Goal: Check status: Check status

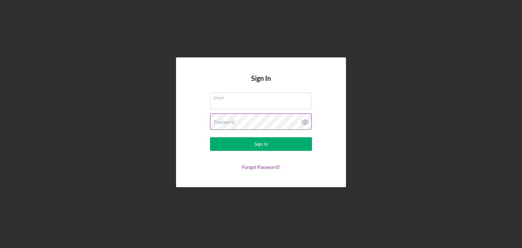
type input "[EMAIL_ADDRESS][DOMAIN_NAME]"
click at [304, 121] on icon at bounding box center [305, 121] width 17 height 17
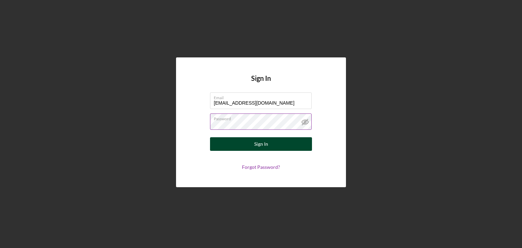
click at [267, 147] on div "Sign In" at bounding box center [261, 144] width 14 height 14
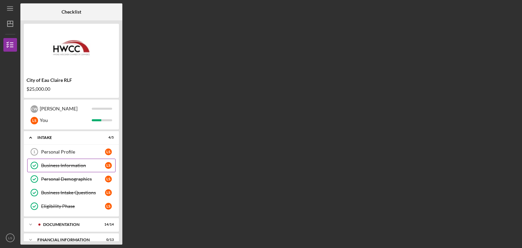
click at [92, 168] on div "Business Information" at bounding box center [73, 165] width 64 height 5
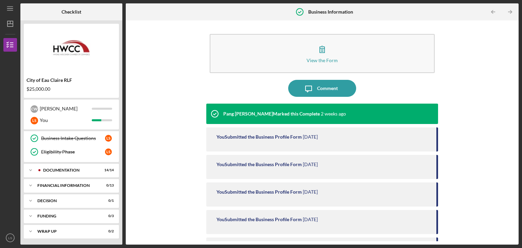
scroll to position [54, 0]
click at [30, 170] on polyline at bounding box center [31, 170] width 2 height 1
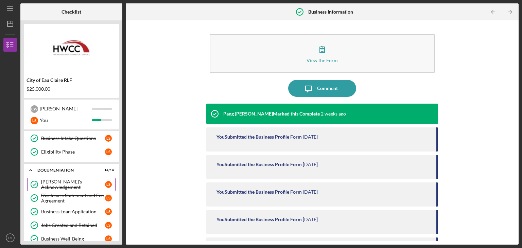
click at [83, 184] on div "[PERSON_NAME]'s Acknowledgement" at bounding box center [73, 184] width 64 height 11
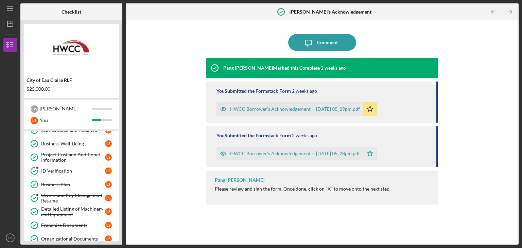
scroll to position [136, 0]
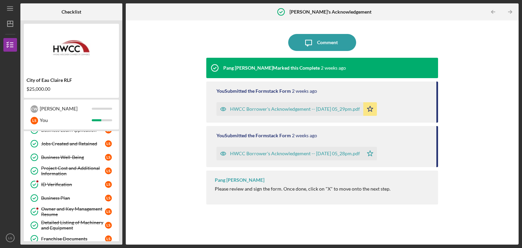
click at [83, 184] on div "ID Verification" at bounding box center [73, 184] width 64 height 5
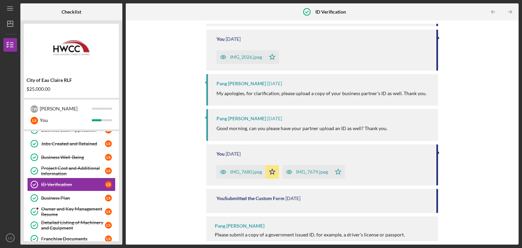
scroll to position [220, 0]
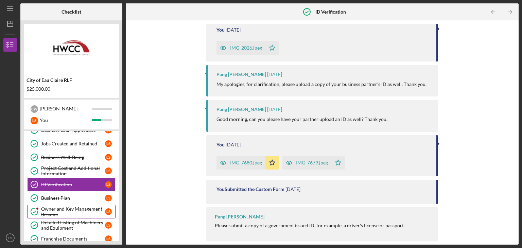
click at [49, 211] on div "Owner and Key Management Resume" at bounding box center [73, 211] width 64 height 11
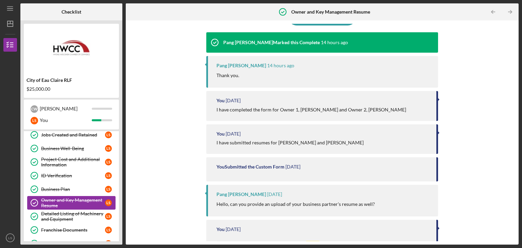
scroll to position [170, 0]
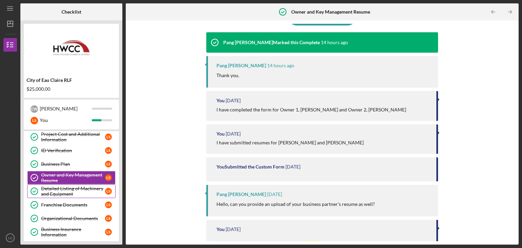
click at [83, 191] on div "Detailed Listing of Machinery and Equipment" at bounding box center [73, 191] width 64 height 11
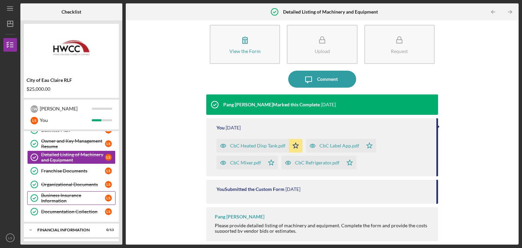
scroll to position [238, 0]
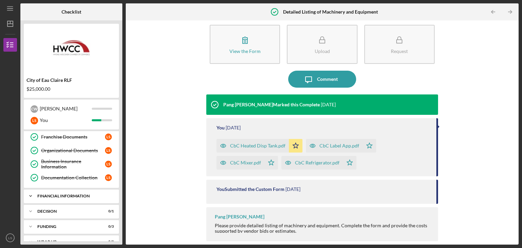
click at [84, 194] on div "Financial Information" at bounding box center [73, 196] width 73 height 4
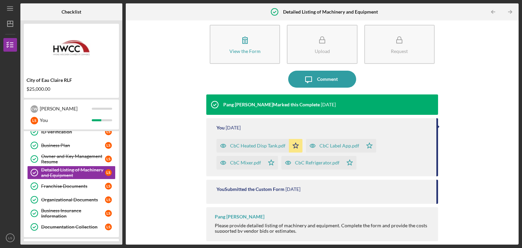
scroll to position [187, 0]
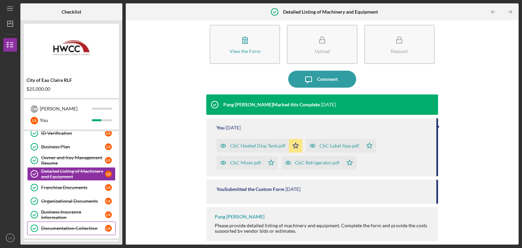
click at [102, 231] on link "Documentation Collection Documentation Collection L S" at bounding box center [71, 229] width 88 height 14
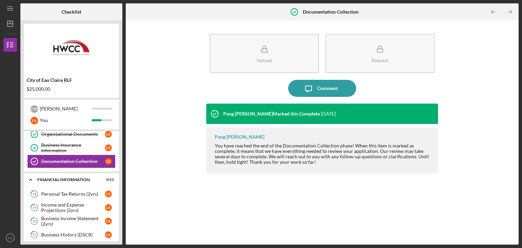
scroll to position [255, 0]
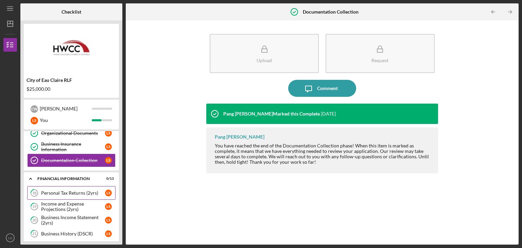
click at [88, 191] on div "Personal Tax Returns (2yrs)" at bounding box center [73, 192] width 64 height 5
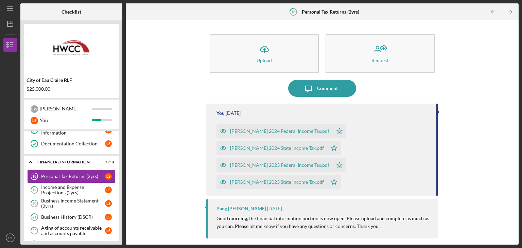
scroll to position [1, 0]
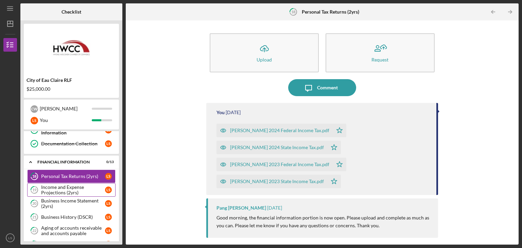
click at [86, 190] on div "Income and Expense Projections (2yrs)" at bounding box center [73, 189] width 64 height 11
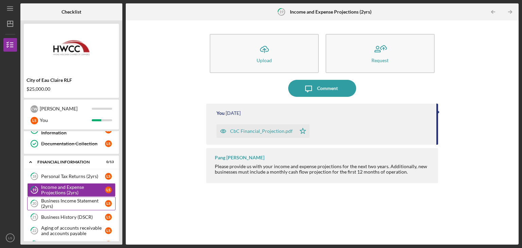
click at [87, 201] on div "Business Income Statement (2yrs)" at bounding box center [73, 203] width 64 height 11
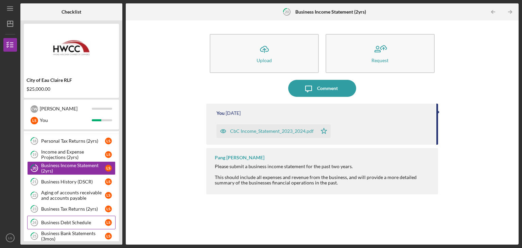
scroll to position [306, 0]
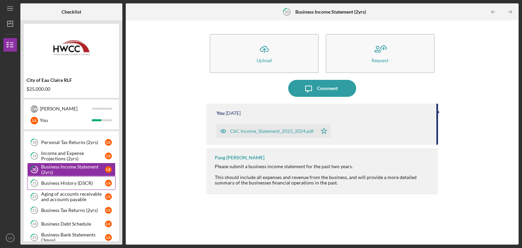
click at [88, 181] on div "Business History (DSCR)" at bounding box center [73, 182] width 64 height 5
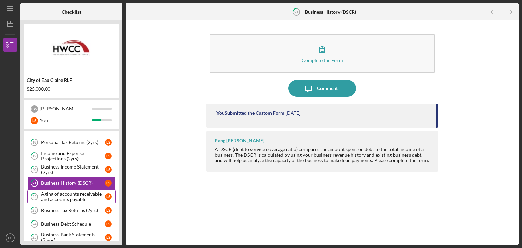
click at [88, 195] on div "Aging of accounts receivable and accounts payable" at bounding box center [73, 196] width 64 height 11
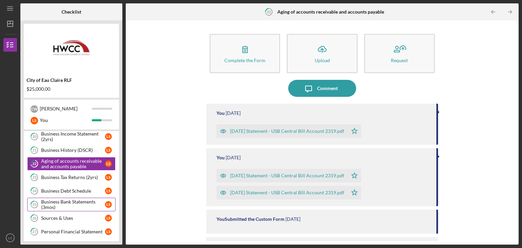
scroll to position [340, 0]
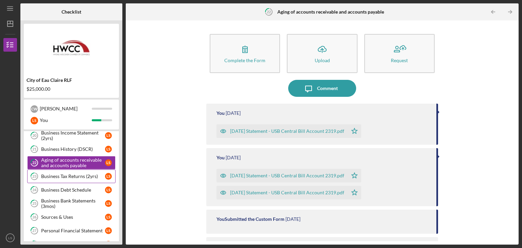
click at [89, 177] on link "23 Business Tax Returns (2yrs) L S" at bounding box center [71, 177] width 88 height 14
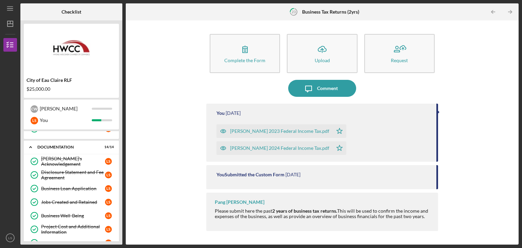
scroll to position [17, 0]
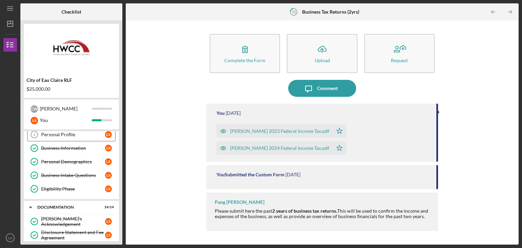
click at [81, 136] on div "Personal Profile" at bounding box center [73, 134] width 64 height 5
